Goal: Information Seeking & Learning: Learn about a topic

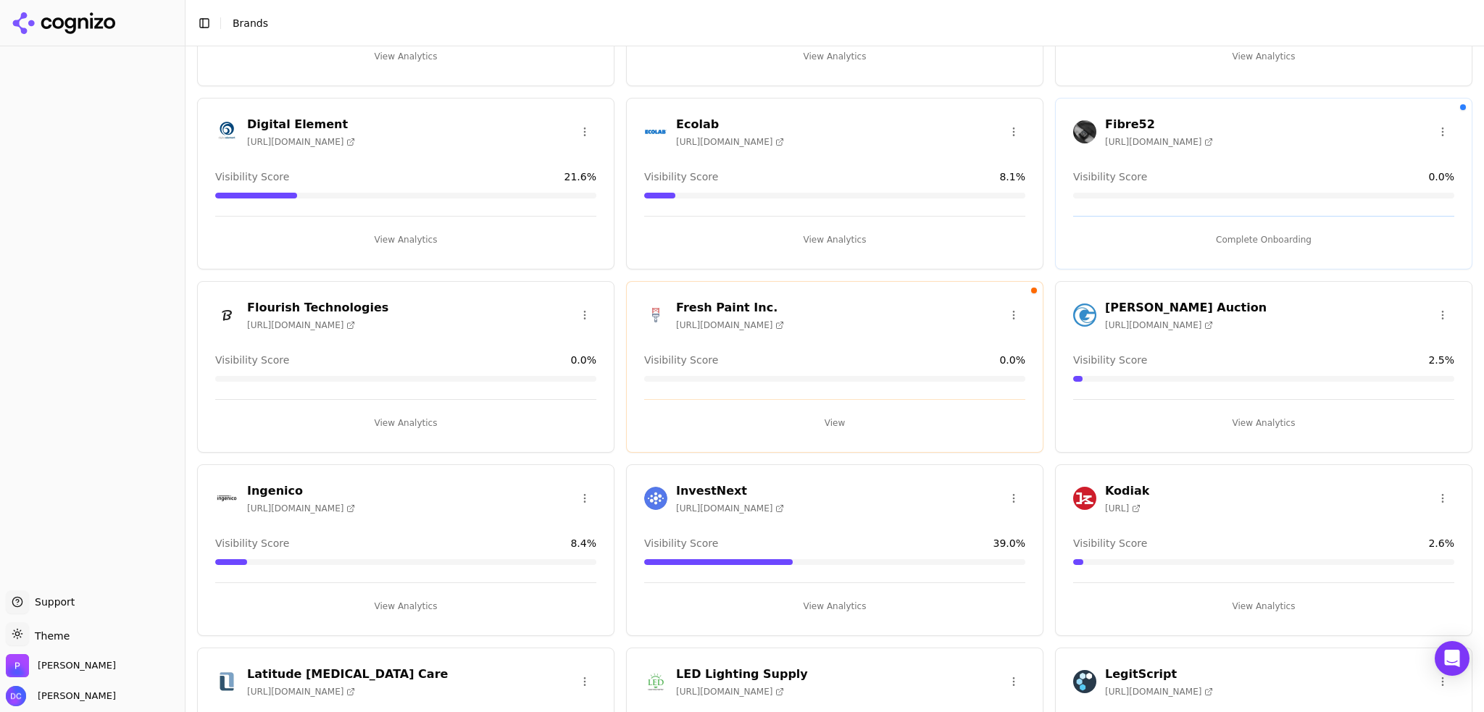
scroll to position [603, 0]
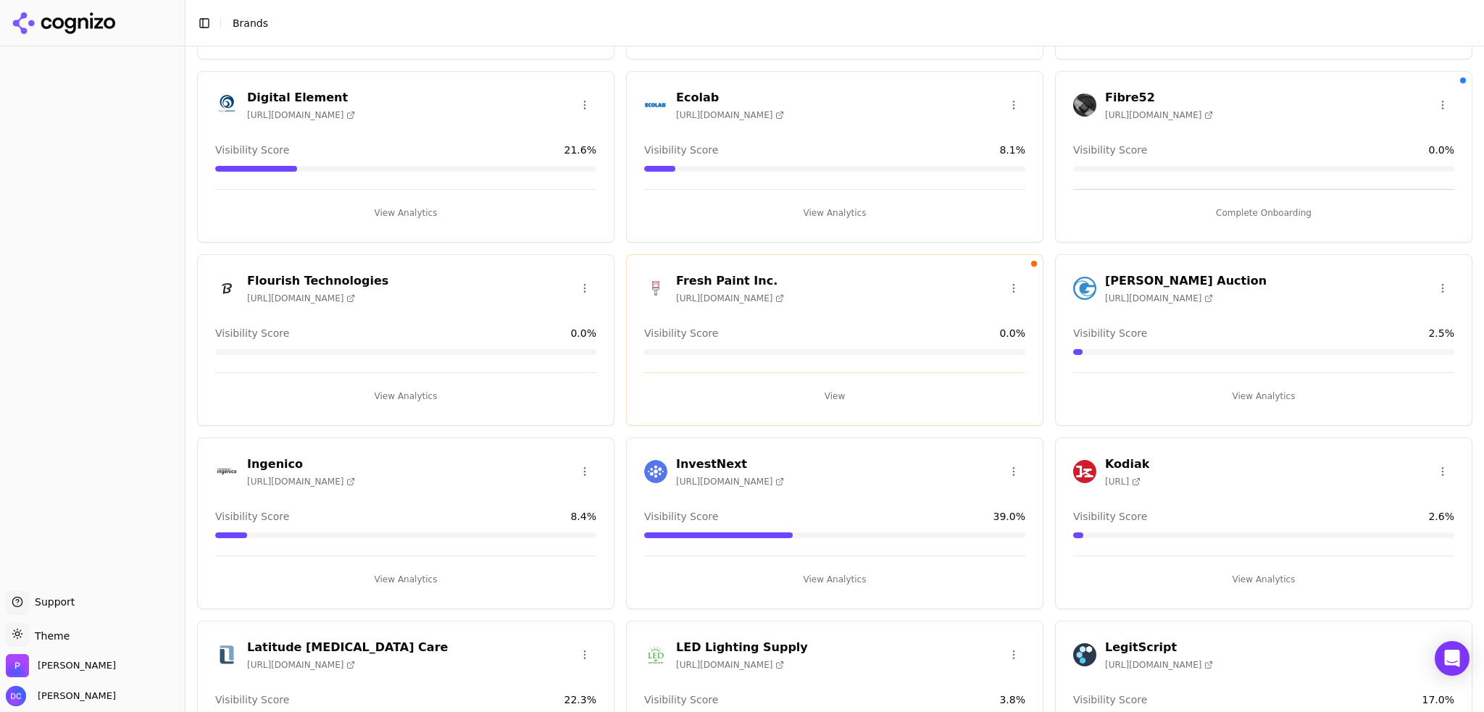
click at [395, 390] on button "View Analytics" at bounding box center [405, 396] width 381 height 23
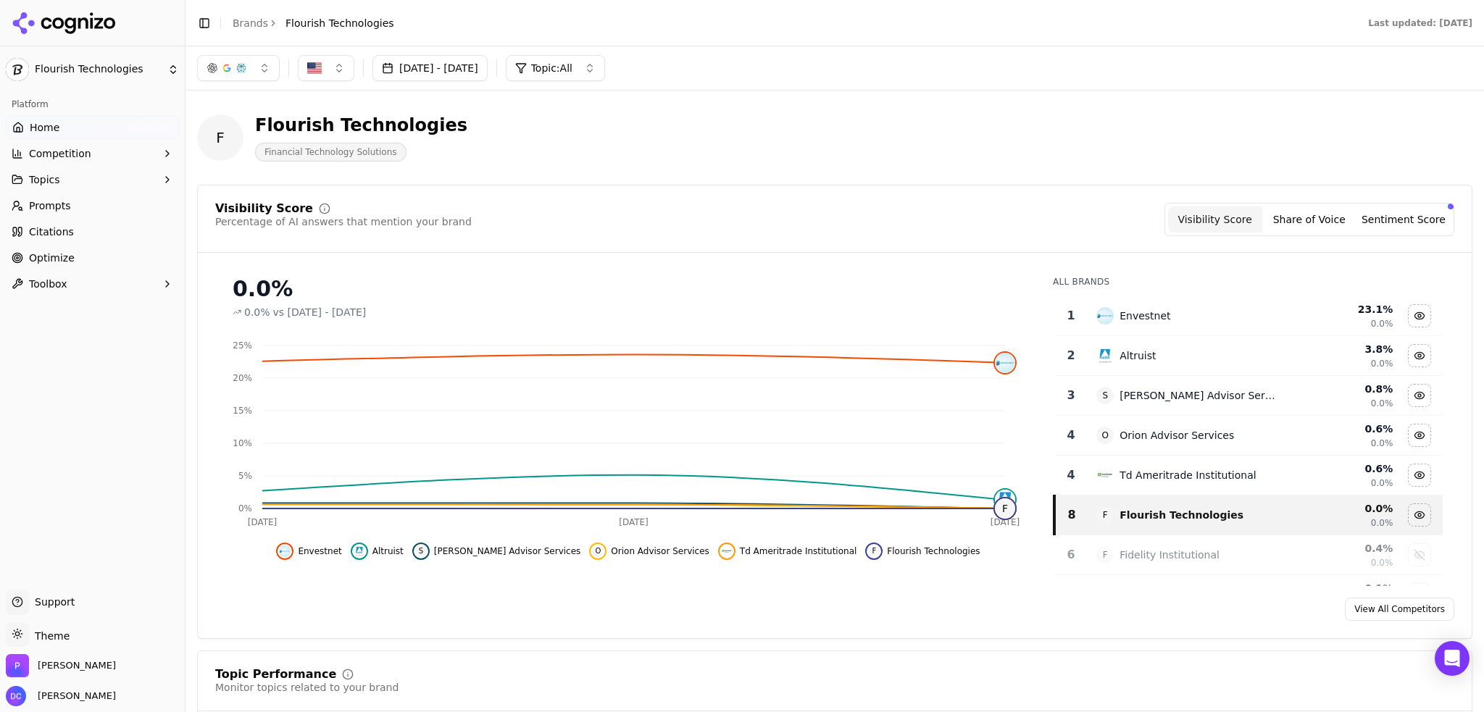
click at [1421, 232] on button "Sentiment Score" at bounding box center [1403, 219] width 94 height 26
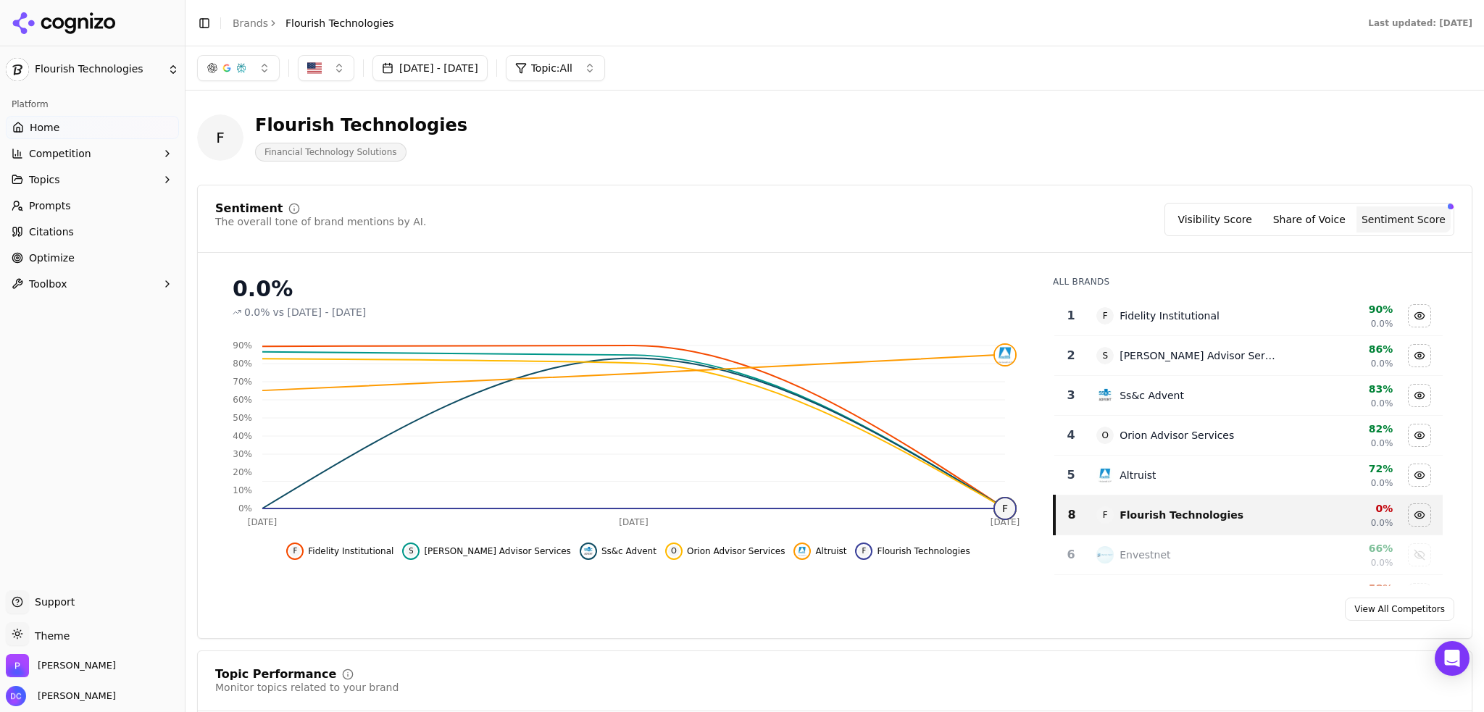
click at [1225, 224] on button "Visibility Score" at bounding box center [1215, 219] width 94 height 26
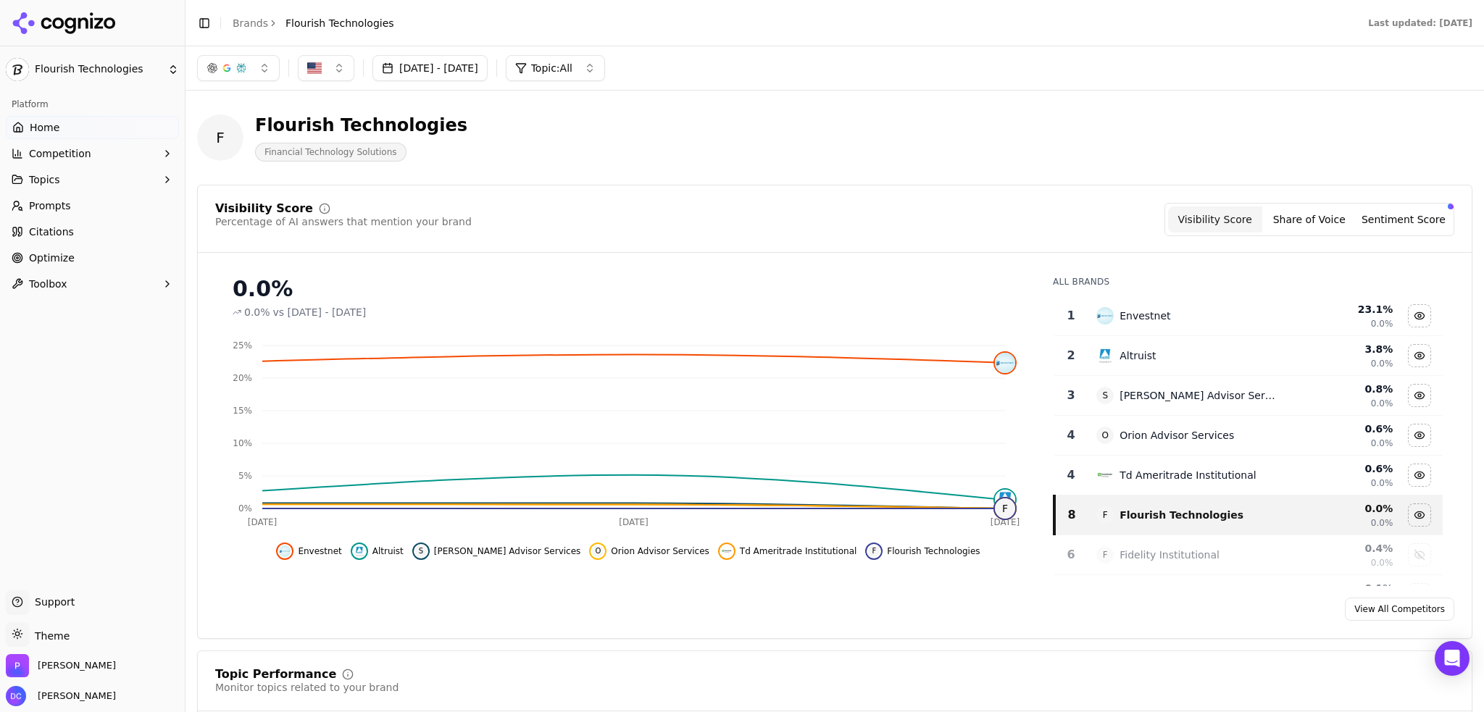
click at [877, 123] on div "F Flourish Technologies Financial Technology Solutions" at bounding box center [834, 137] width 1275 height 71
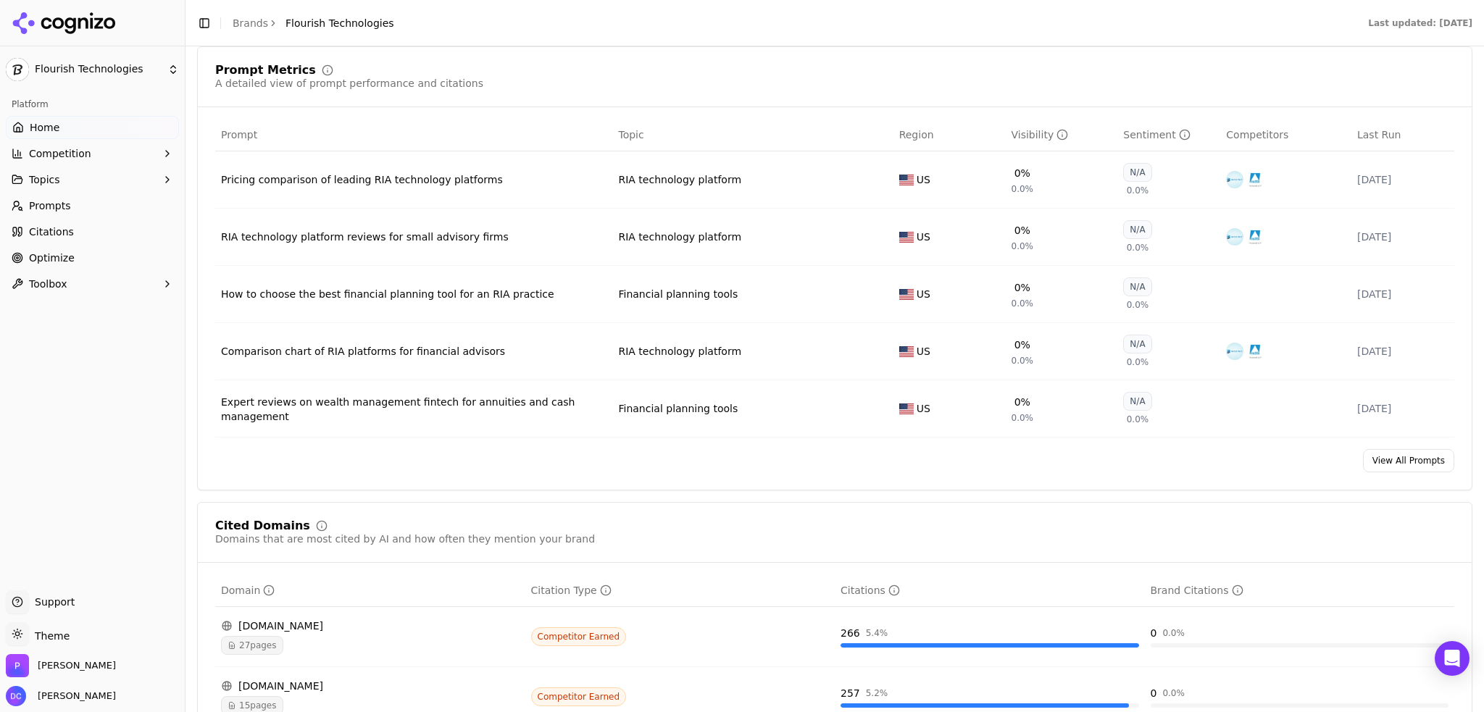
scroll to position [1087, 0]
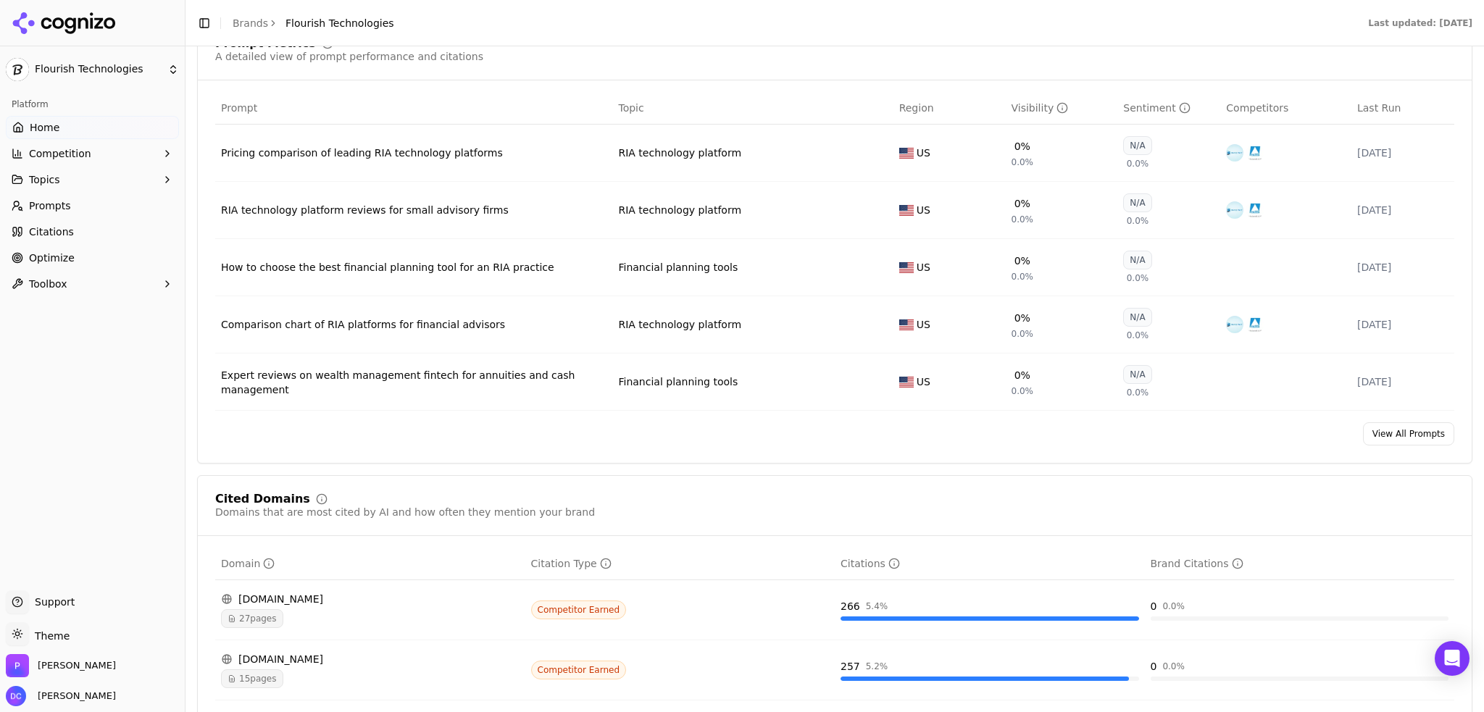
click at [1377, 432] on link "View All Prompts" at bounding box center [1408, 433] width 91 height 23
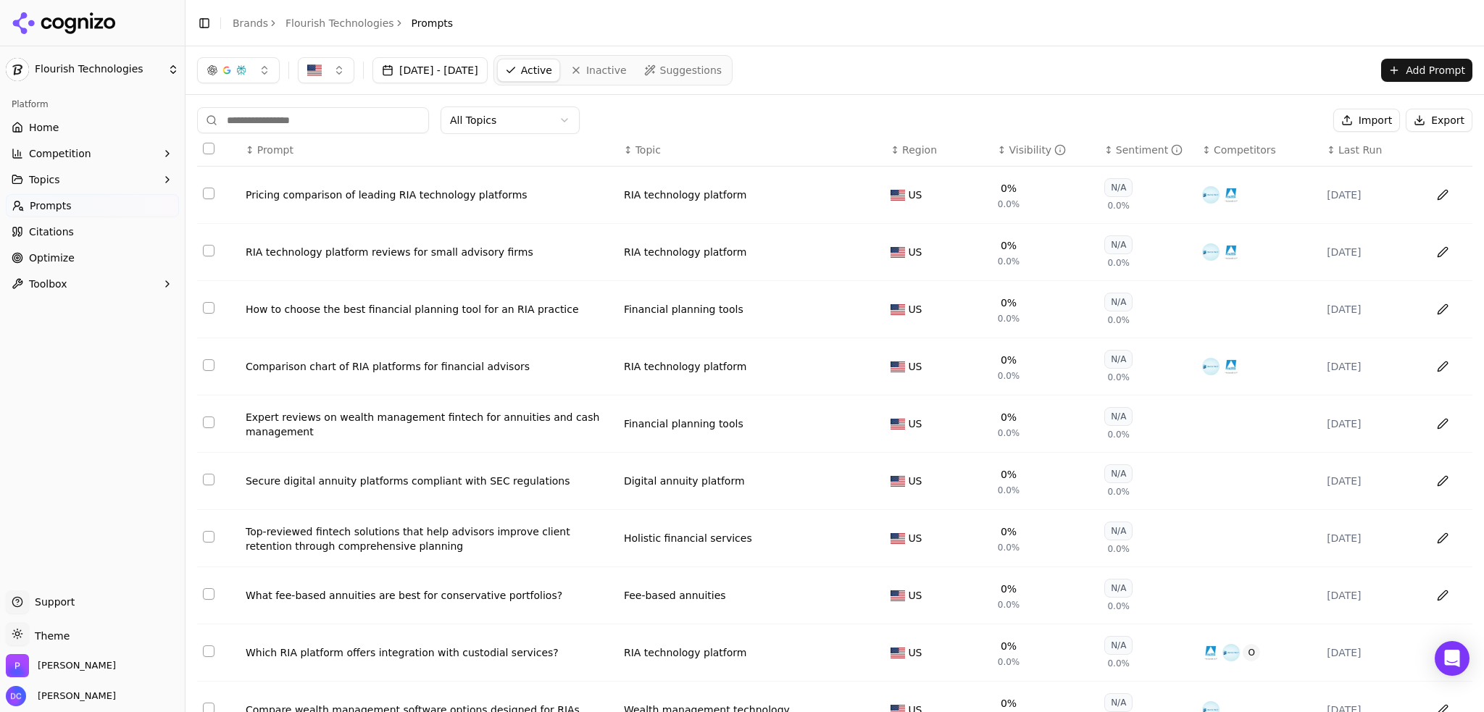
click at [1014, 147] on div "Visibility" at bounding box center [1036, 150] width 57 height 14
click at [383, 195] on div "Pricing comparison of leading RIA technology platforms" at bounding box center [429, 195] width 367 height 14
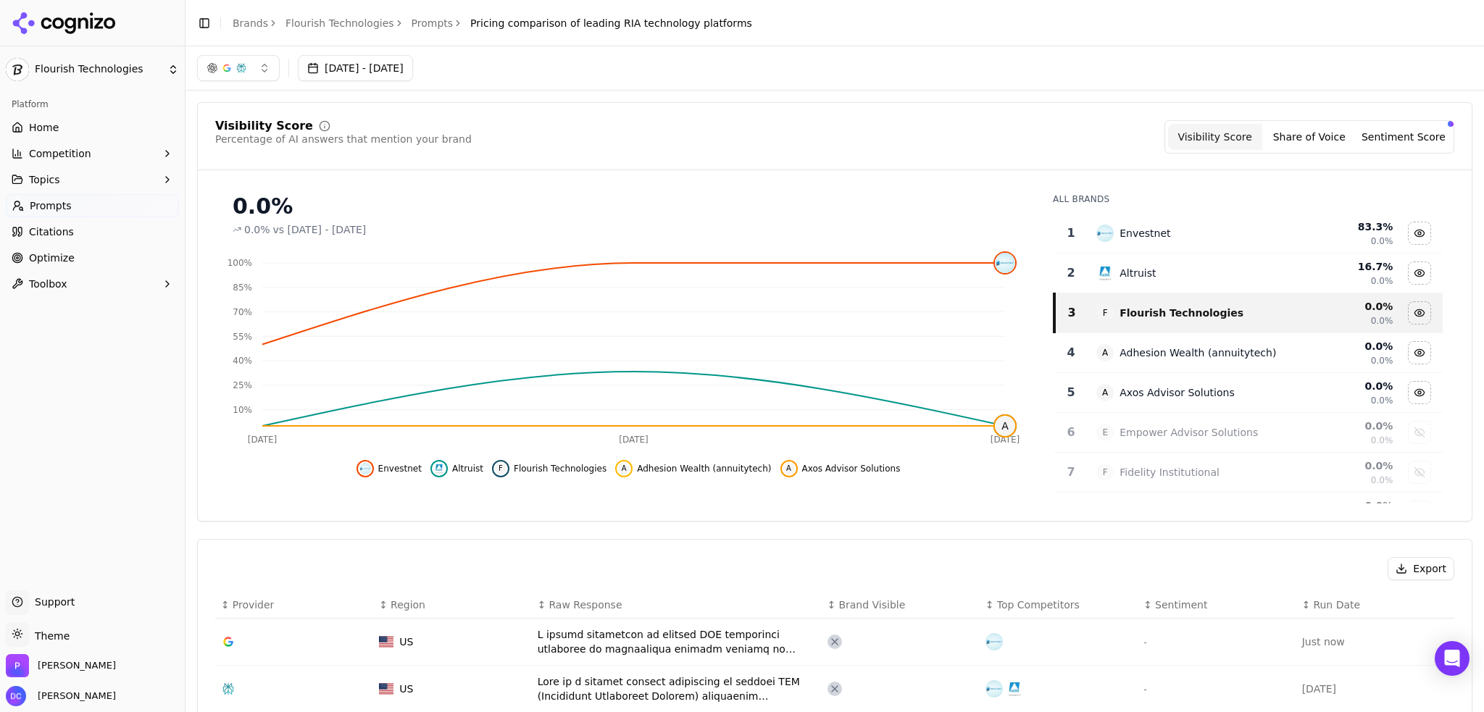
click at [240, 66] on div "button" at bounding box center [241, 68] width 12 height 12
click at [254, 162] on span "Google AI Overviews" at bounding box center [238, 155] width 91 height 29
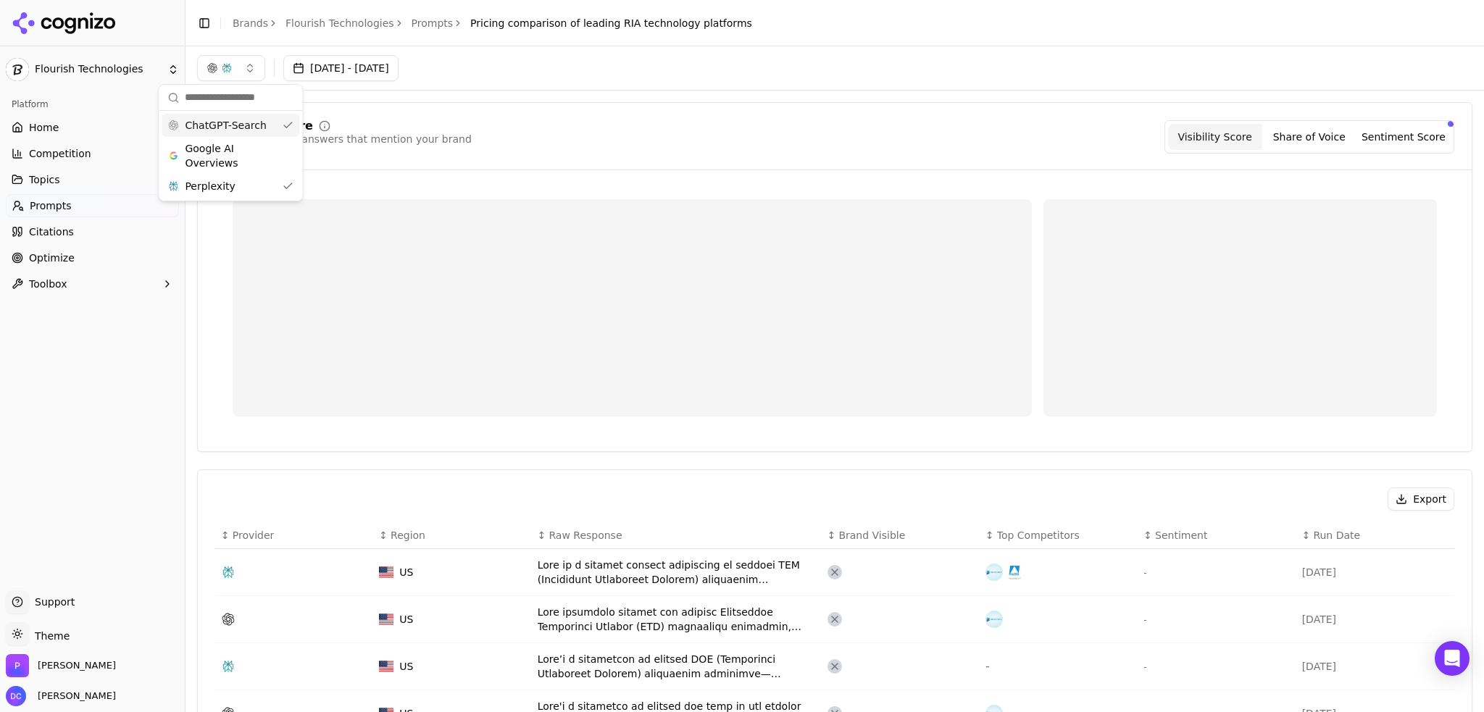
click at [261, 128] on div "ChatGPT-Search" at bounding box center [231, 125] width 138 height 23
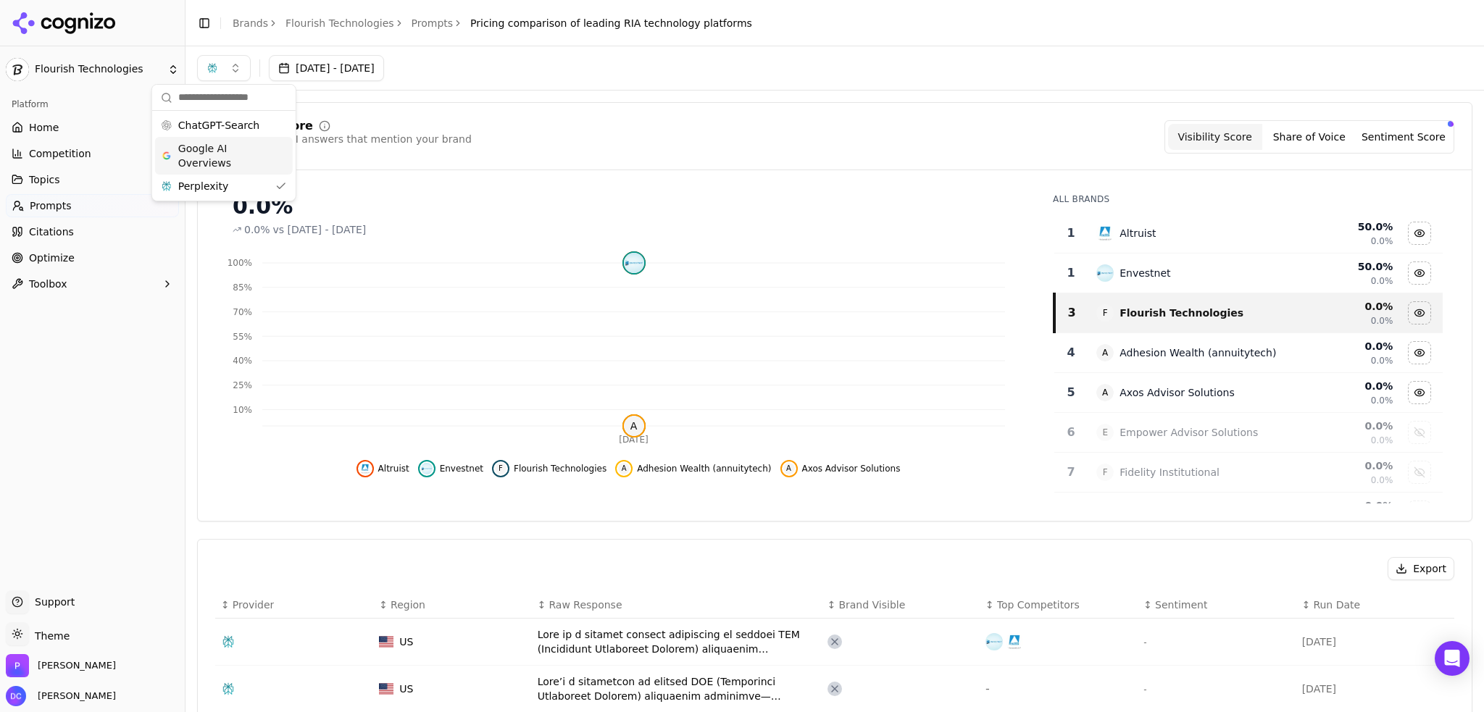
click at [251, 130] on div "ChatGPT-Search" at bounding box center [224, 125] width 138 height 23
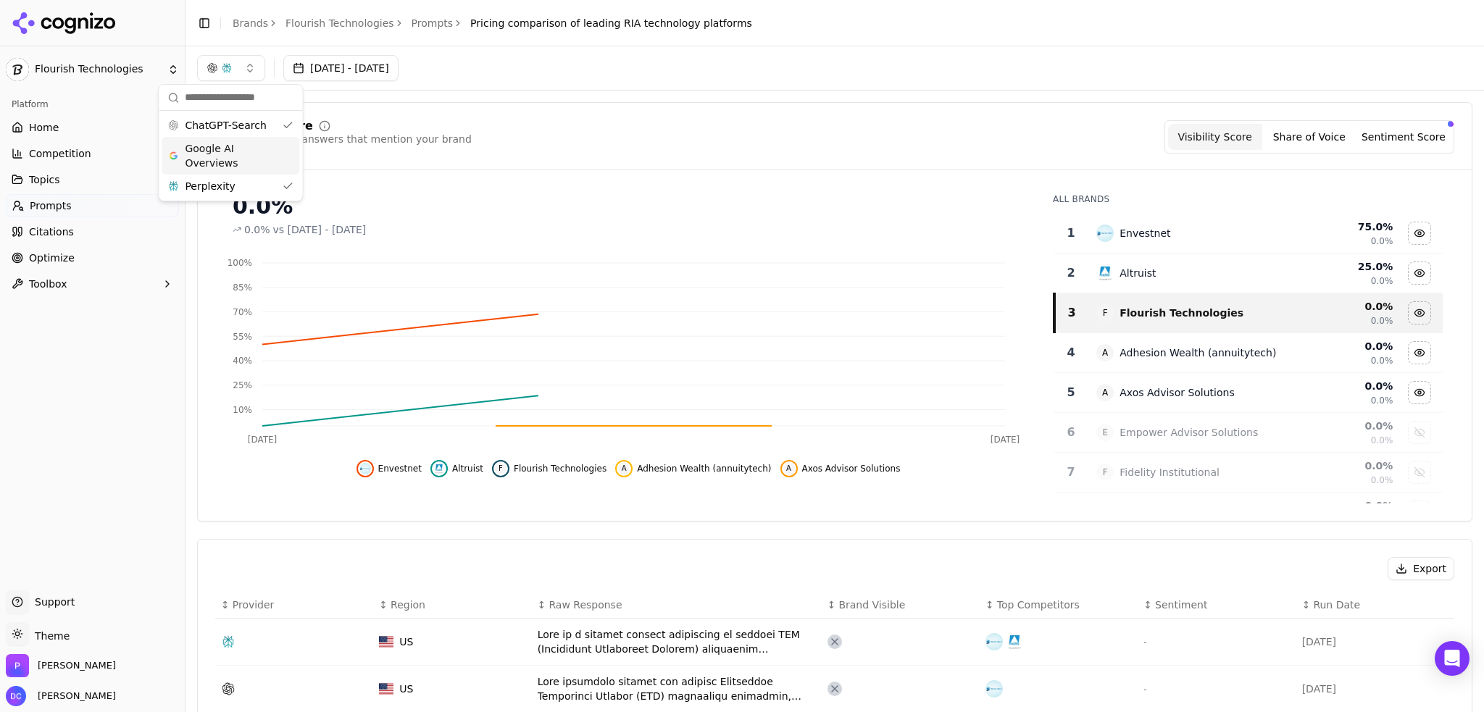
click at [254, 170] on span "Google AI Overviews" at bounding box center [230, 155] width 91 height 29
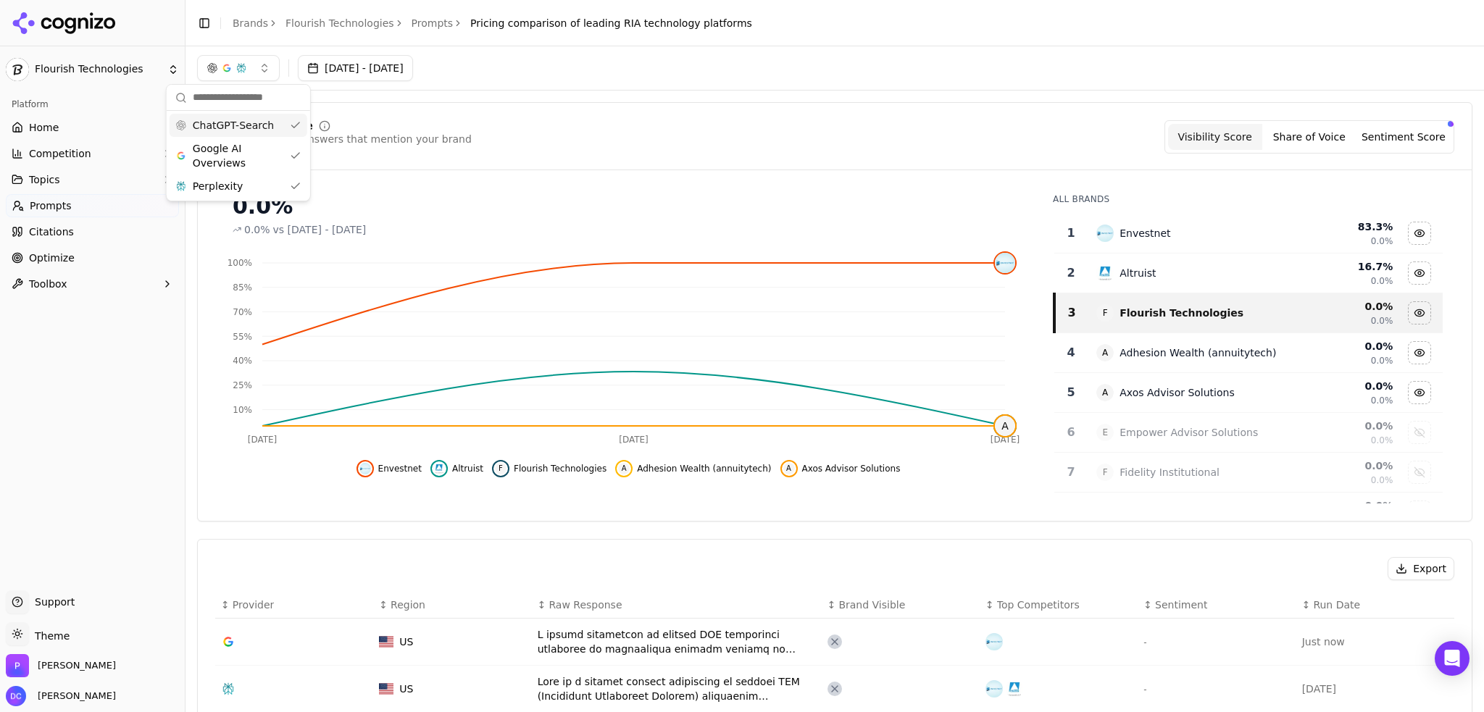
click at [649, 130] on div "Visibility Score Percentage of AI answers that mention your brand Visibility Sc…" at bounding box center [834, 136] width 1239 height 33
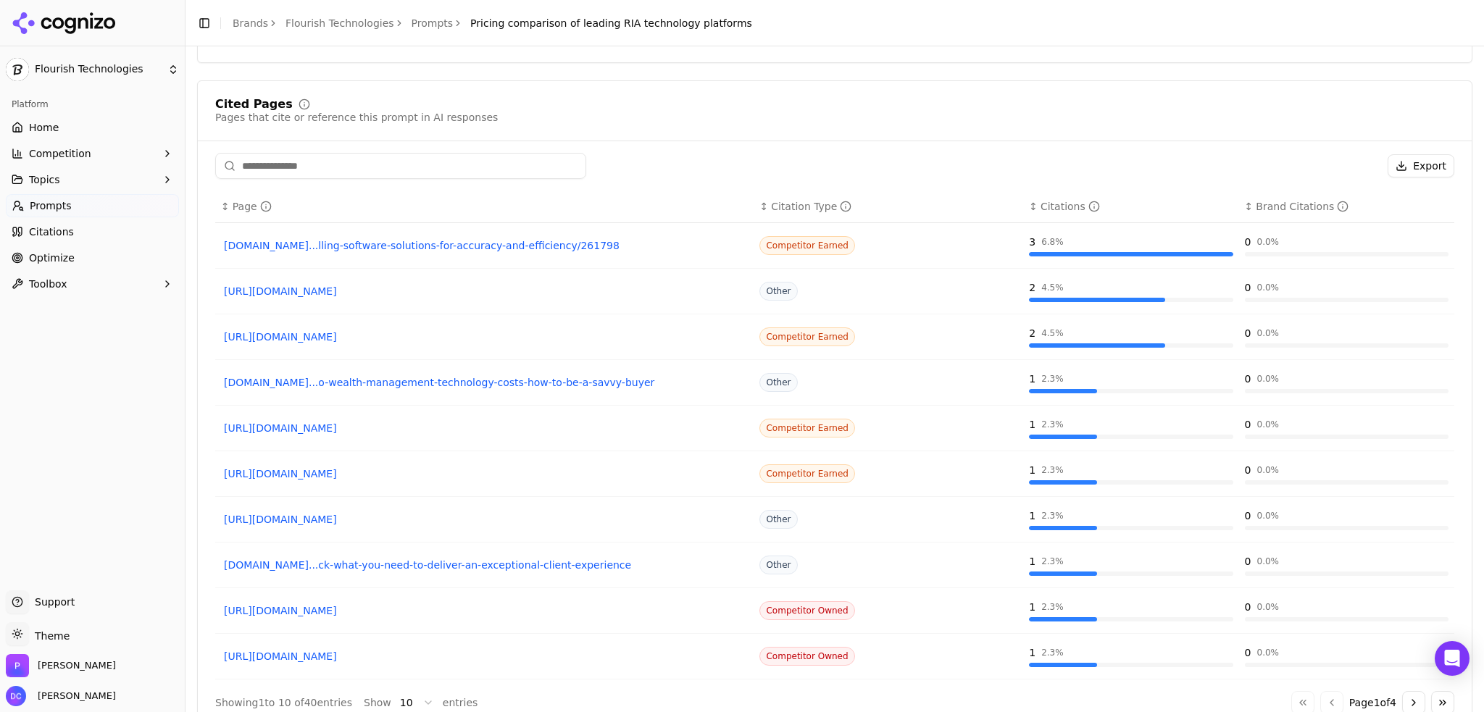
scroll to position [930, 0]
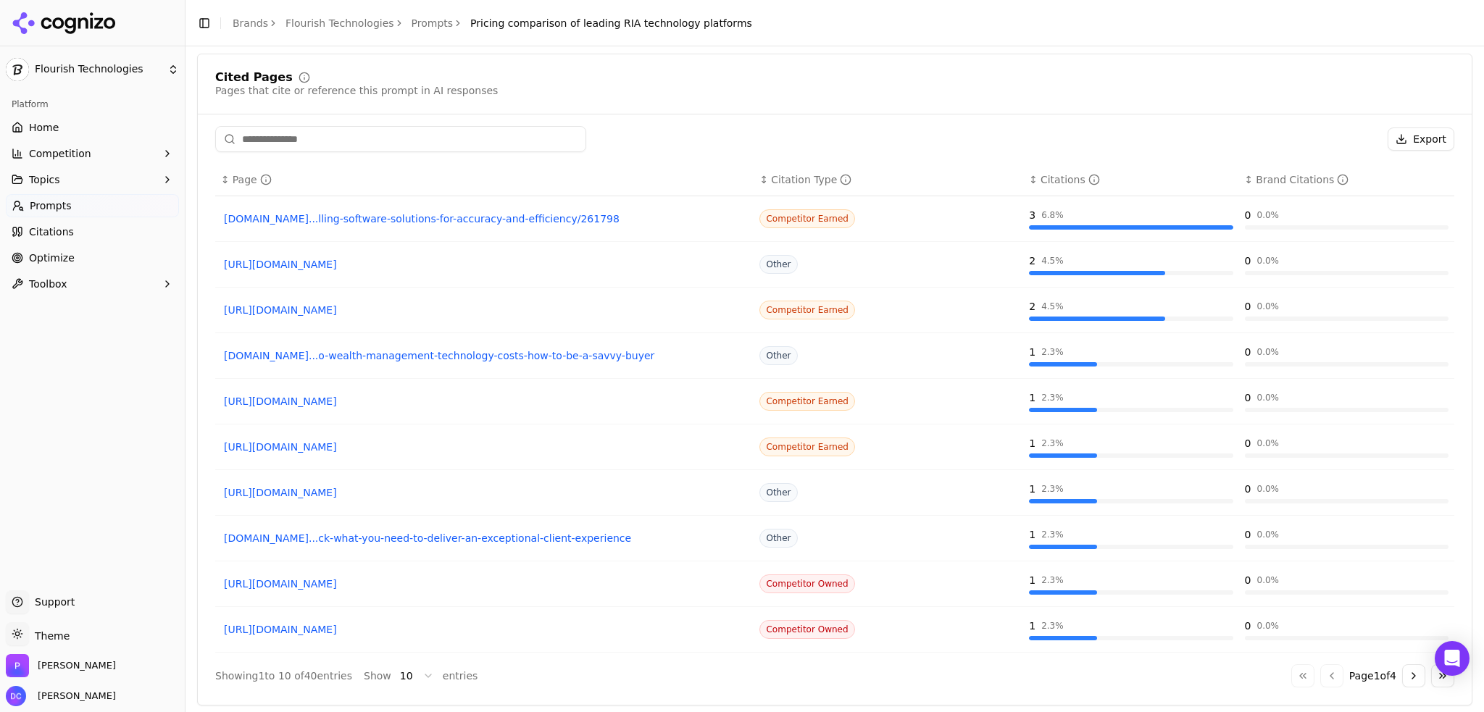
click at [475, 212] on link "investmentnews.com...lling-software-solutions-for-accuracy-and-efficiency/261798" at bounding box center [484, 219] width 521 height 14
click at [340, 582] on link "https://envestnet.com/financial-intel/power-integrated-billing-rias" at bounding box center [484, 584] width 521 height 14
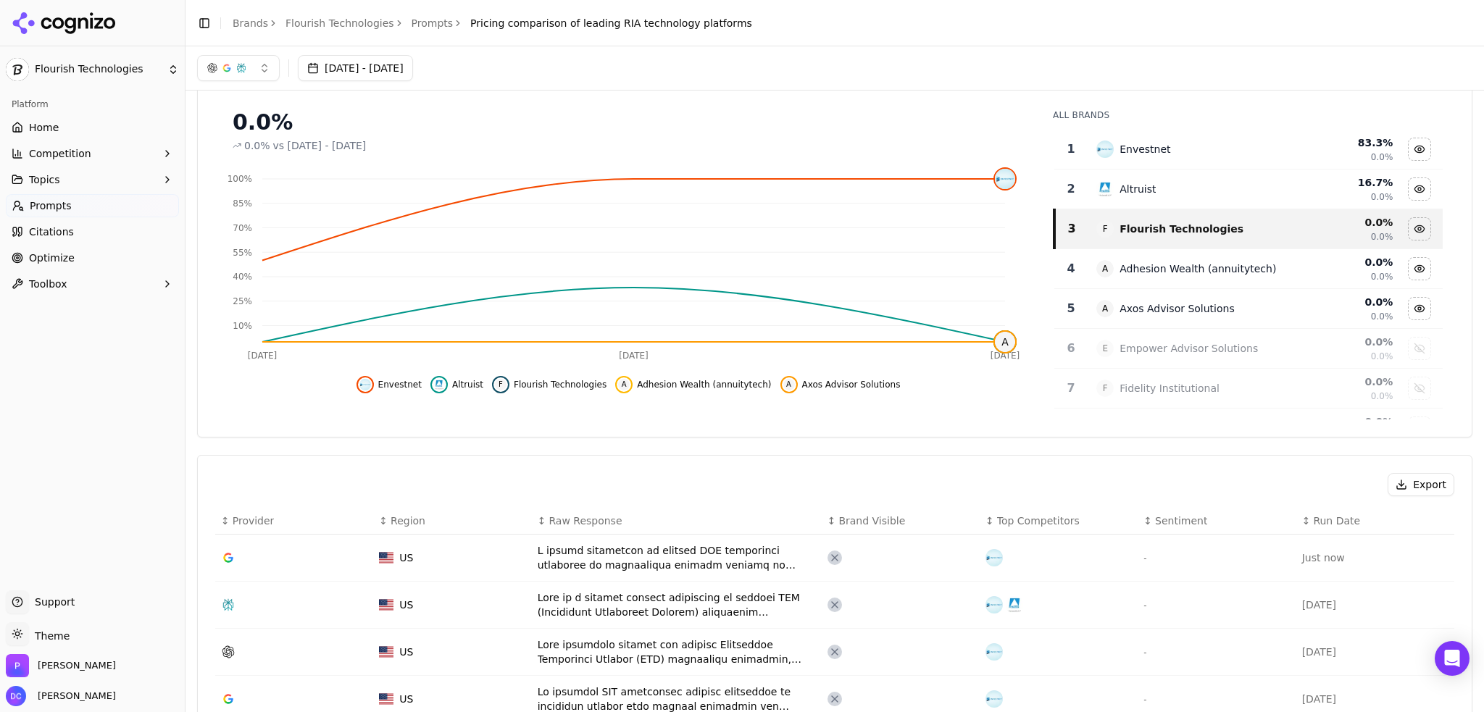
scroll to position [0, 0]
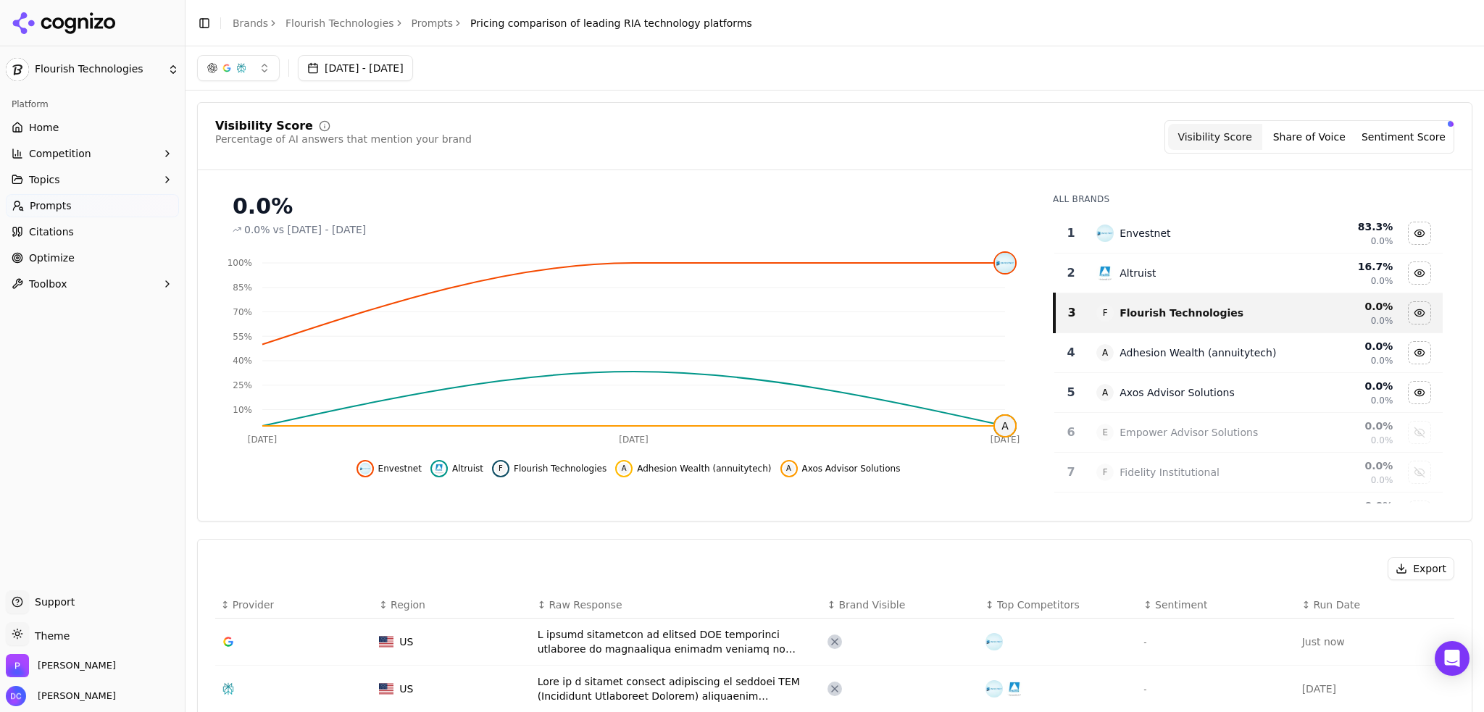
click at [684, 503] on div "Visibility Score Percentage of AI answers that mention your brand Visibility Sc…" at bounding box center [834, 311] width 1275 height 419
click at [411, 20] on link "Prompts" at bounding box center [432, 23] width 42 height 14
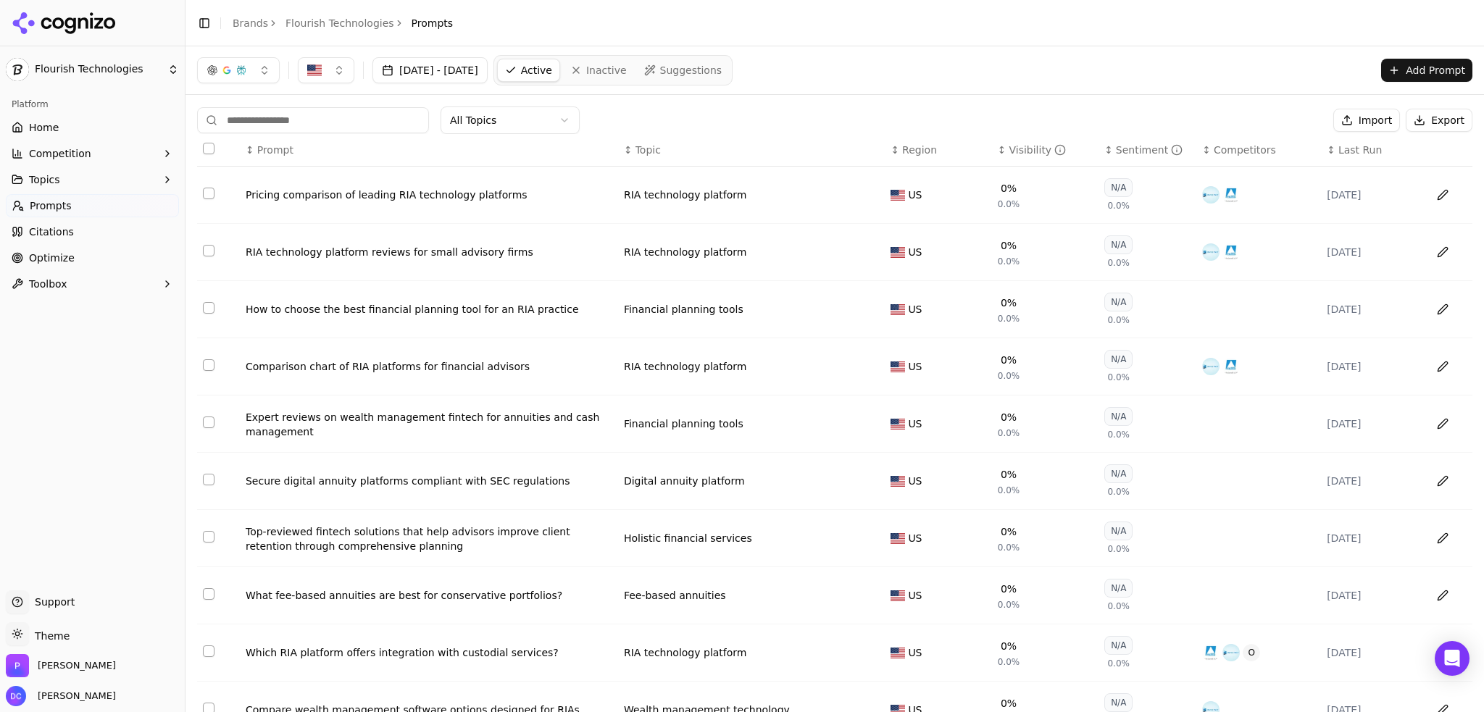
click at [740, 120] on div "All Topics Import Export" at bounding box center [834, 120] width 1275 height 28
click at [327, 22] on link "Flourish Technologies" at bounding box center [339, 23] width 109 height 14
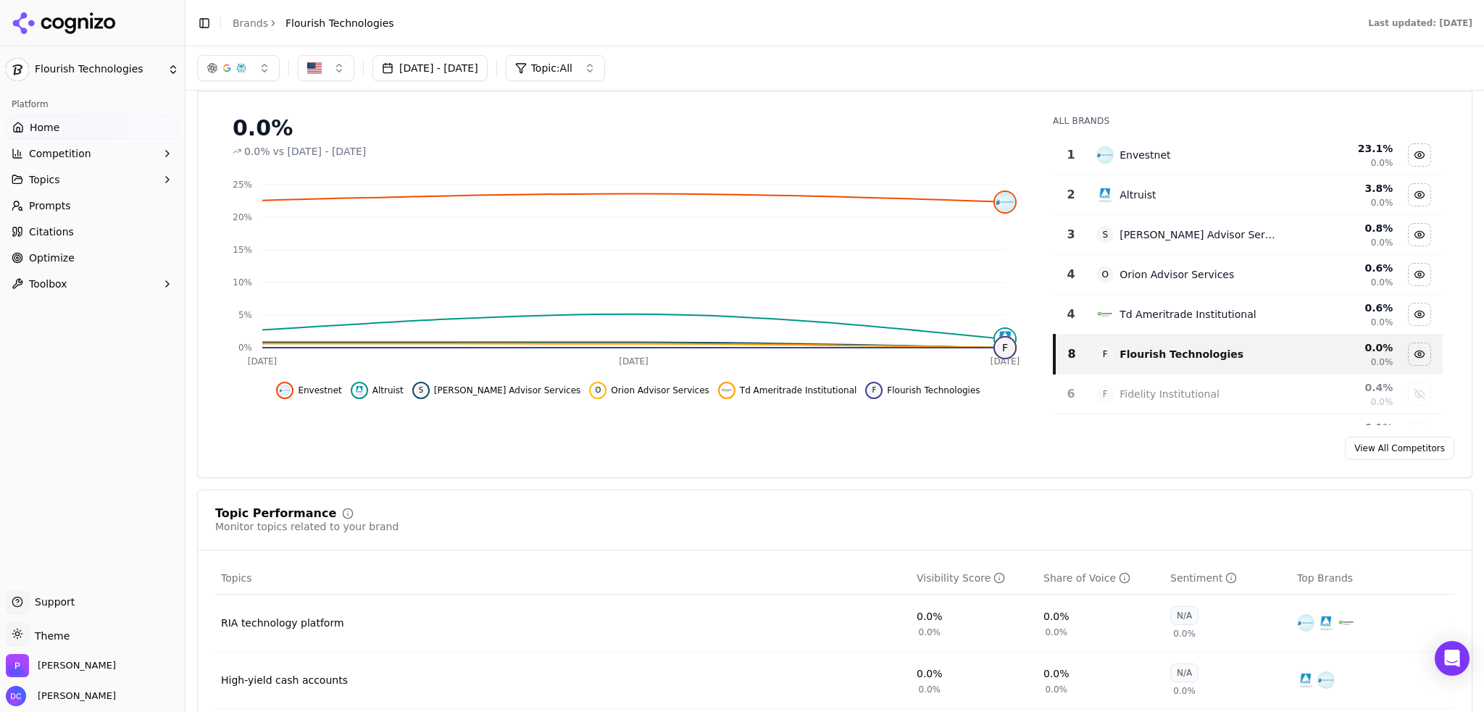
scroll to position [120, 0]
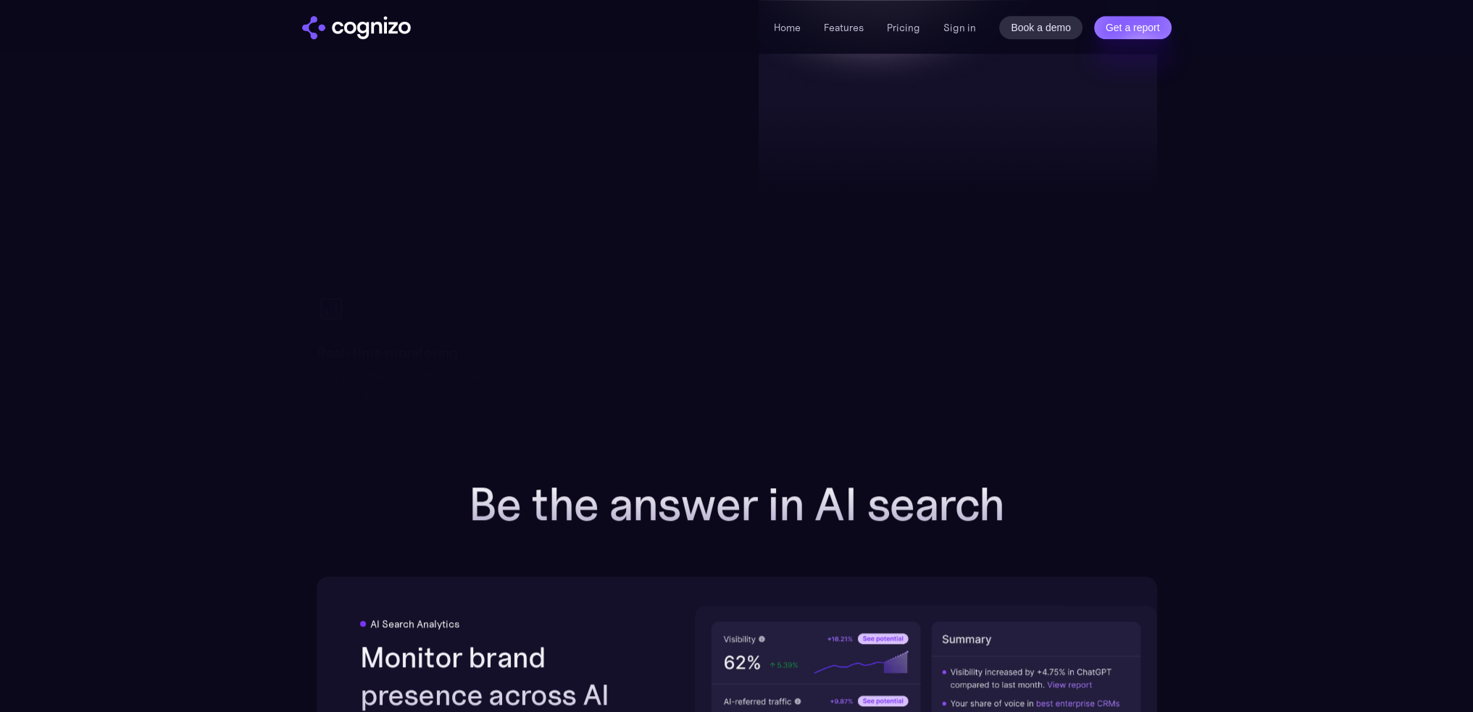
scroll to position [1774, 0]
